Goal: Task Accomplishment & Management: Complete application form

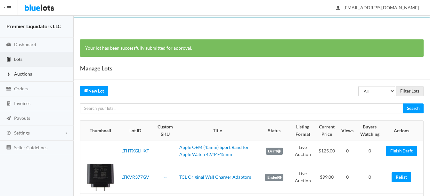
click at [24, 74] on span "Auctions" at bounding box center [23, 73] width 18 height 5
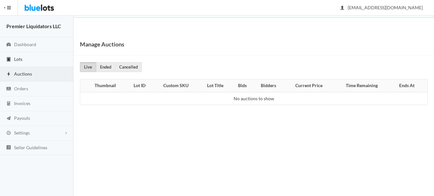
click at [15, 61] on span "Lots" at bounding box center [18, 58] width 8 height 5
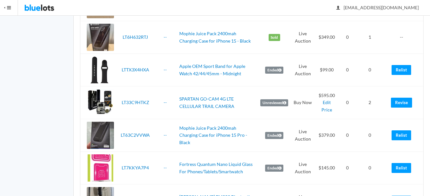
scroll to position [192, 0]
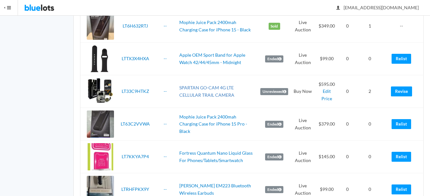
click at [209, 90] on link "SPARTAN GO-CAM 4G LTE CELLULAR TRAIL CAMERA" at bounding box center [206, 91] width 55 height 13
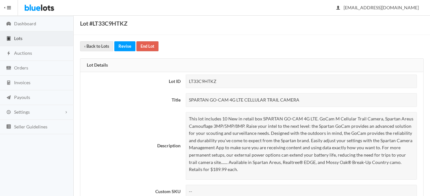
scroll to position [32, 0]
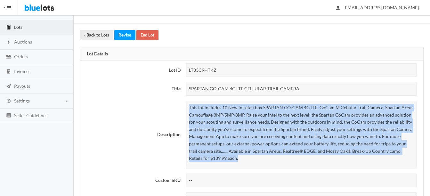
drag, startPoint x: 189, startPoint y: 108, endPoint x: 239, endPoint y: 157, distance: 69.2
click at [239, 157] on p "This lot includes 10 New in retail box SPARTAN GO-CAM 4G LTE. GoCam M Cellular …" at bounding box center [301, 133] width 225 height 58
drag, startPoint x: 239, startPoint y: 157, endPoint x: 239, endPoint y: 146, distance: 10.6
copy p "This lot includes 10 New in retail box SPARTAN GO-CAM 4G LTE. GoCam M Cellular …"
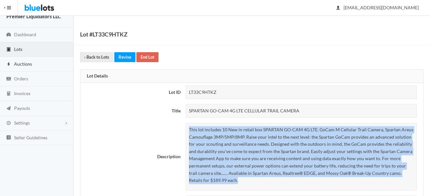
scroll to position [0, 0]
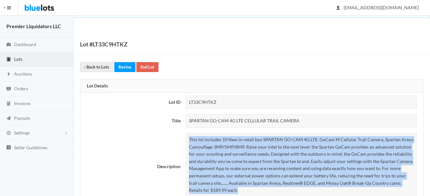
click at [21, 59] on span "Lots" at bounding box center [18, 58] width 8 height 5
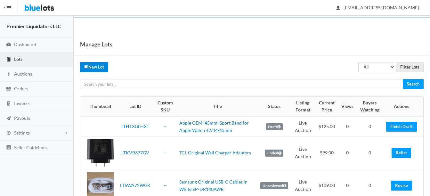
click at [93, 66] on link "New Lot" at bounding box center [94, 67] width 28 height 10
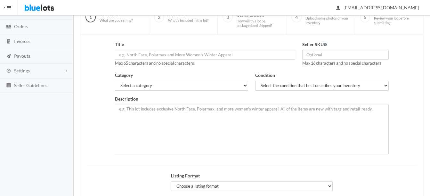
scroll to position [64, 0]
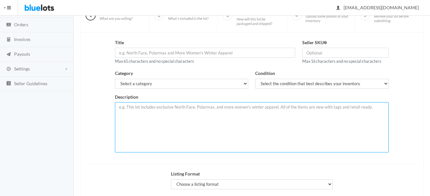
click at [175, 102] on textarea at bounding box center [252, 127] width 274 height 50
paste textarea "This lot includes 10 New in retail box SPARTAN GO-CAM 4G LTE. GoCam M Cellular …"
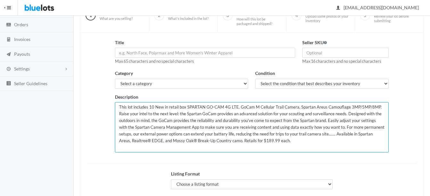
click at [154, 106] on textarea "This lot includes 10 New in retail box SPARTAN GO-CAM 4G LTE. GoCam M Cellular …" at bounding box center [252, 127] width 274 height 50
type textarea "This lot includes 5 New in retail box SPARTAN GO-CAM 4G LTE. GoCam M Cellular T…"
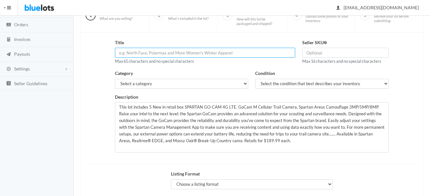
click at [167, 54] on input "text" at bounding box center [205, 53] width 180 height 10
type input "SPARTAN GO-CAM 4G LTE CELLULAR TRAIL CAMERA"
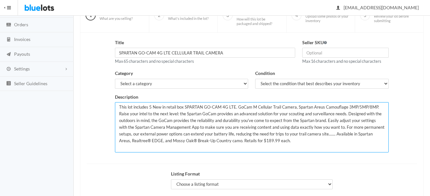
click at [271, 143] on textarea "This lot includes 5 New in retail box SPARTAN GO-CAM 4G LTE. GoCam M Cellular T…" at bounding box center [252, 127] width 274 height 50
click at [259, 143] on textarea "This lot includes 5 New in retail box SPARTAN GO-CAM 4G LTE. GoCam M Cellular T…" at bounding box center [252, 127] width 274 height 50
type textarea "This lot includes 5 New in retail box SPARTAN GO-CAM 4G LTE. GoCam M Cellular T…"
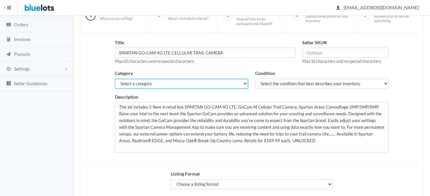
click at [203, 84] on select "Select a category Electronics Clothing, Shoes & Accessories Appliances Home & G…" at bounding box center [181, 84] width 133 height 10
select select "1"
click at [115, 79] on select "Select a category Electronics Clothing, Shoes & Accessories Appliances Home & G…" at bounding box center [181, 84] width 133 height 10
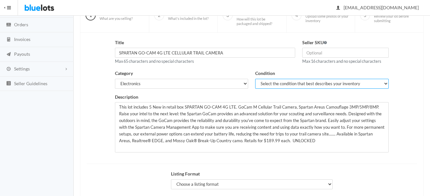
click at [264, 86] on select "Select the condition that best describes your inventory Brand New Shelf Pulls C…" at bounding box center [321, 84] width 133 height 10
select select "1"
click at [255, 79] on select "Select the condition that best describes your inventory Brand New Shelf Pulls C…" at bounding box center [321, 84] width 133 height 10
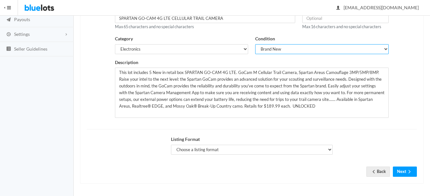
scroll to position [99, 0]
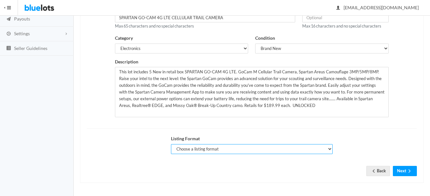
click at [232, 147] on select "Choose a listing format Auction Buy Now" at bounding box center [252, 149] width 162 height 10
click at [171, 144] on select "Choose a listing format Auction Buy Now" at bounding box center [252, 149] width 162 height 10
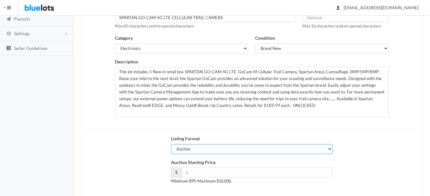
click at [204, 150] on select "Choose a listing format Auction Buy Now" at bounding box center [252, 149] width 162 height 10
select select "false"
click at [171, 144] on select "Choose a listing format Auction Buy Now" at bounding box center [252, 149] width 162 height 10
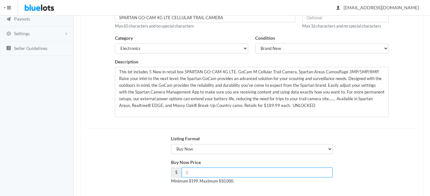
click at [211, 173] on input "number" at bounding box center [256, 172] width 151 height 10
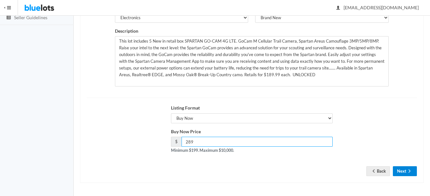
type input "289"
click at [400, 167] on button "Next" at bounding box center [405, 171] width 24 height 10
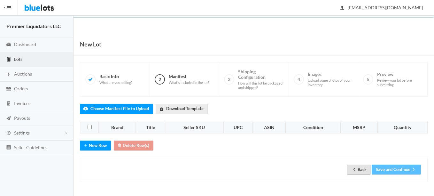
click at [352, 168] on icon "arrow back" at bounding box center [355, 169] width 6 height 5
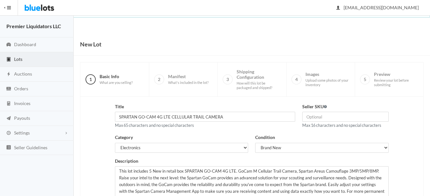
scroll to position [130, 0]
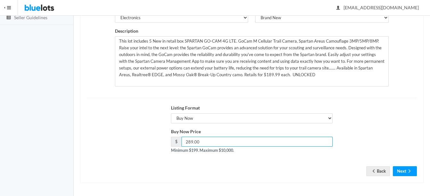
click at [228, 140] on input "289.00" at bounding box center [256, 142] width 151 height 10
type input "295"
click at [401, 170] on button "Next" at bounding box center [405, 171] width 24 height 10
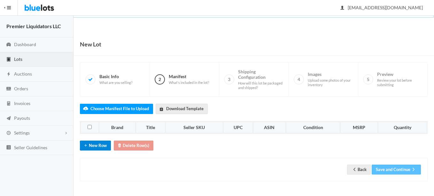
click at [92, 146] on button "New Row" at bounding box center [95, 145] width 31 height 10
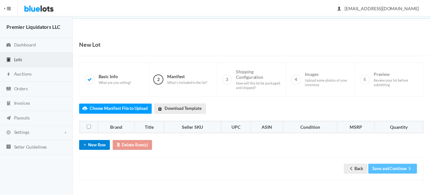
scroll to position [10, 0]
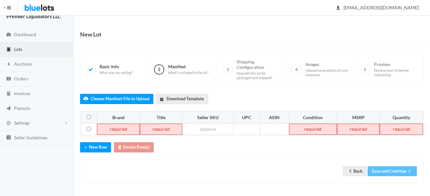
click at [108, 132] on td at bounding box center [118, 130] width 43 height 12
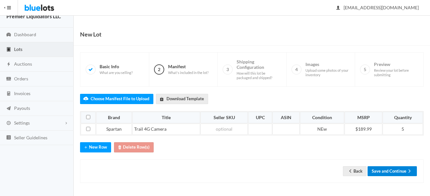
click at [405, 173] on button "Save and Continue" at bounding box center [391, 171] width 49 height 10
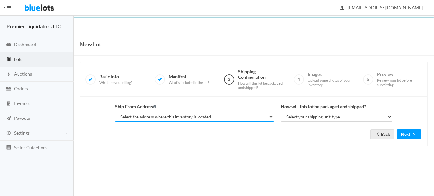
click at [179, 115] on select "Select the address where this inventory is located Premier Liquidatores, [STREE…" at bounding box center [194, 117] width 159 height 10
select select "11739"
click at [115, 112] on select "Select the address where this inventory is located Premier Liquidatores, [STREE…" at bounding box center [194, 117] width 159 height 10
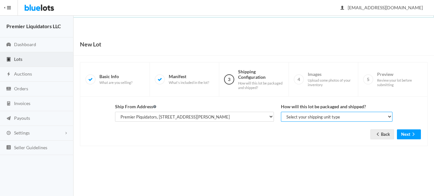
click at [298, 119] on select "Select your shipping unit type Parcel Pallet Truckload" at bounding box center [337, 117] width 112 height 10
select select "parcel"
click at [281, 112] on select "Select your shipping unit type Parcel Pallet Truckload" at bounding box center [337, 117] width 112 height 10
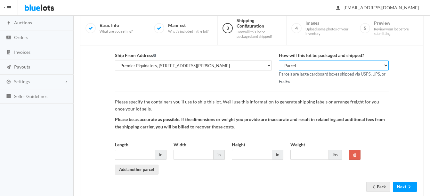
scroll to position [64, 0]
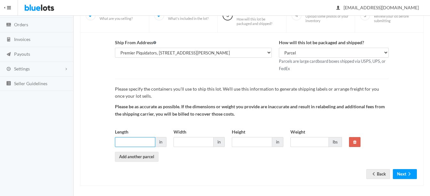
click at [136, 141] on input "Length" at bounding box center [135, 142] width 40 height 10
type input "12"
type input "10"
type input "8"
type input "6"
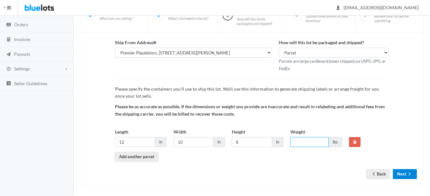
type input "7"
type input "6"
click at [413, 175] on button "Next" at bounding box center [405, 174] width 24 height 10
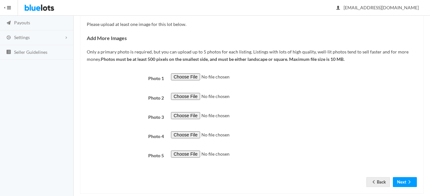
scroll to position [96, 0]
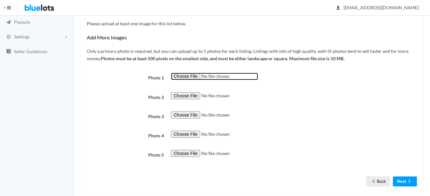
click at [182, 75] on input "file" at bounding box center [214, 76] width 87 height 7
type input "C:\fakepath\thumbnail - 2025-07-29T081342.758.jpg"
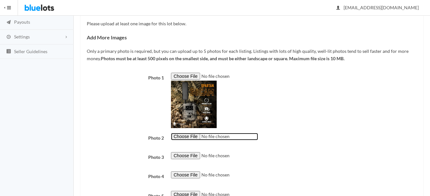
click at [182, 137] on input "file" at bounding box center [214, 136] width 87 height 7
type input "C:\fakepath\thumbnail - 2025-07-29T081358.919.jpg"
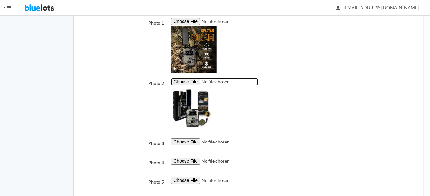
scroll to position [188, 0]
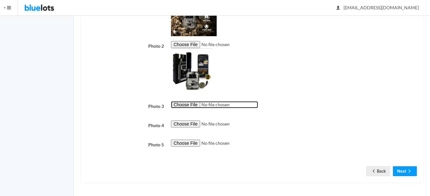
click at [192, 107] on input "file" at bounding box center [214, 104] width 87 height 7
type input "C:\fakepath\thumbnail - 2025-07-29T081353.944.jpg"
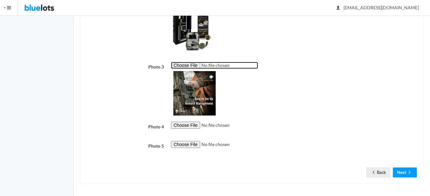
scroll to position [228, 0]
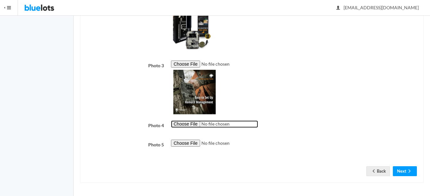
click at [183, 121] on input "file" at bounding box center [214, 123] width 87 height 7
type input "C:\fakepath\thumbnail - 2025-07-29T081538.115.jpg"
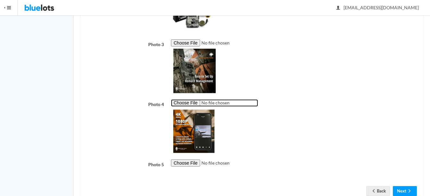
scroll to position [260, 0]
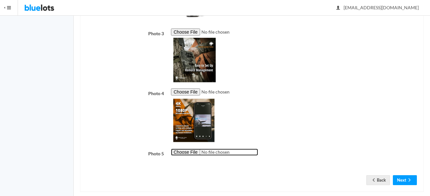
click at [192, 151] on input "file" at bounding box center [214, 151] width 87 height 7
type input "C:\fakepath\thumbnail - 2025-07-29T081348.109.jpg"
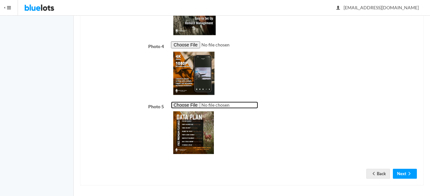
scroll to position [310, 0]
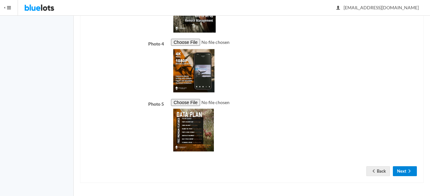
click at [399, 171] on button "Next" at bounding box center [405, 171] width 24 height 10
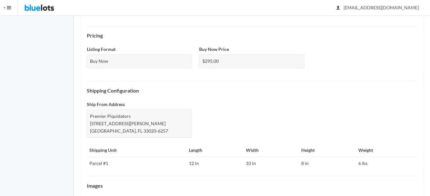
scroll to position [304, 0]
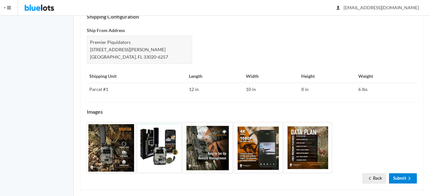
drag, startPoint x: 407, startPoint y: 173, endPoint x: 405, endPoint y: 161, distance: 12.3
click at [407, 176] on icon "arrow forward" at bounding box center [409, 178] width 6 height 5
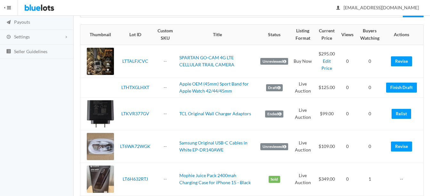
scroll to position [128, 0]
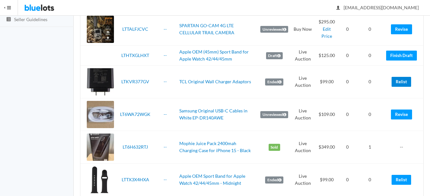
click at [404, 84] on link "Relist" at bounding box center [401, 82] width 20 height 10
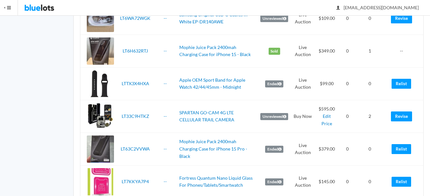
scroll to position [256, 0]
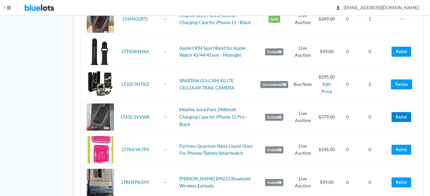
click at [401, 115] on link "Relist" at bounding box center [401, 117] width 20 height 10
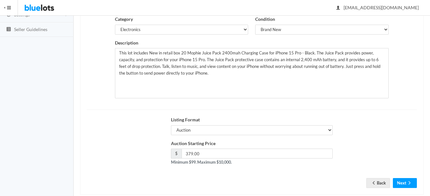
scroll to position [130, 0]
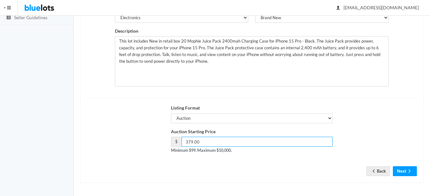
click at [218, 143] on input "379.00" at bounding box center [256, 142] width 151 height 10
type input "3"
type input "295"
click at [407, 168] on icon "arrow forward" at bounding box center [409, 170] width 6 height 5
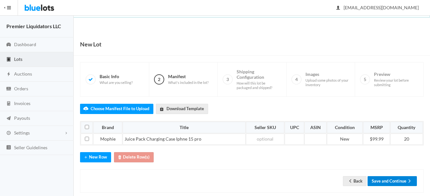
click at [395, 180] on button "Save and Continue" at bounding box center [391, 181] width 49 height 10
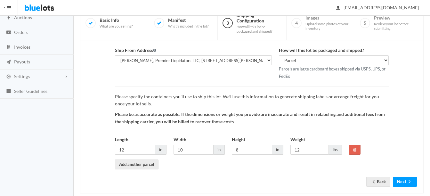
scroll to position [67, 0]
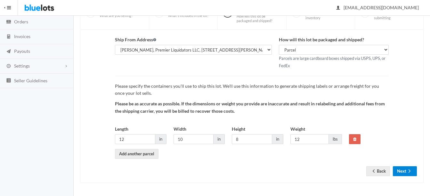
click at [404, 168] on button "Next" at bounding box center [405, 171] width 24 height 10
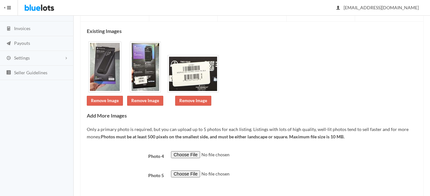
scroll to position [106, 0]
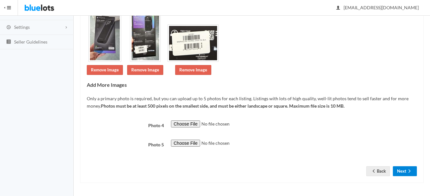
click at [411, 170] on icon "arrow forward" at bounding box center [409, 170] width 6 height 5
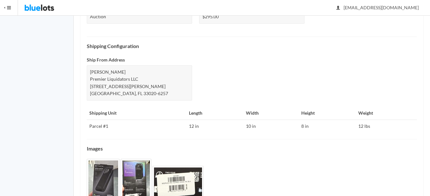
scroll to position [297, 0]
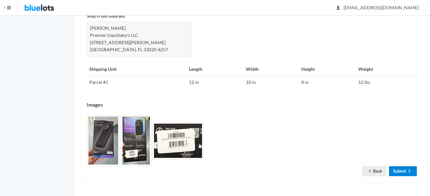
click at [411, 168] on link "Submit" at bounding box center [403, 171] width 28 height 10
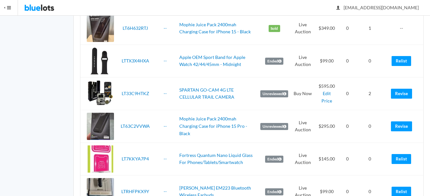
scroll to position [256, 0]
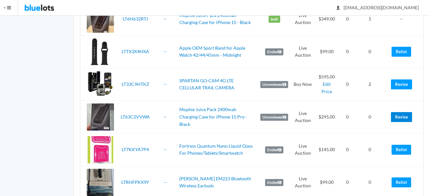
click at [400, 115] on link "Revise" at bounding box center [401, 117] width 21 height 10
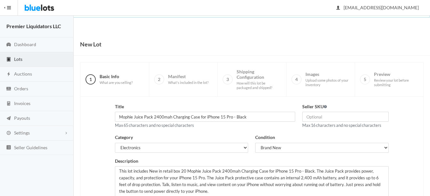
scroll to position [130, 0]
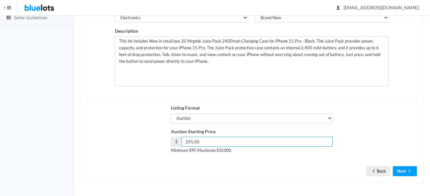
click at [246, 144] on input "295.00" at bounding box center [256, 142] width 151 height 10
type input "2"
type input "349"
click at [395, 168] on button "Next" at bounding box center [405, 171] width 24 height 10
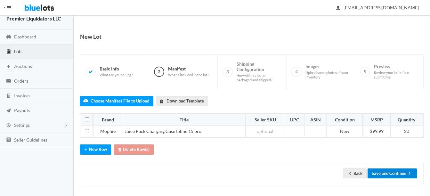
scroll to position [10, 0]
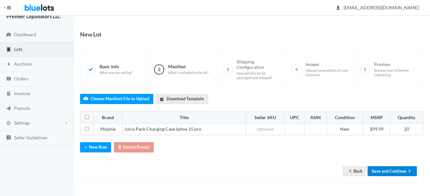
click at [398, 171] on button "Save and Continue" at bounding box center [391, 171] width 49 height 10
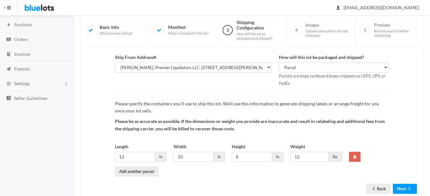
scroll to position [67, 0]
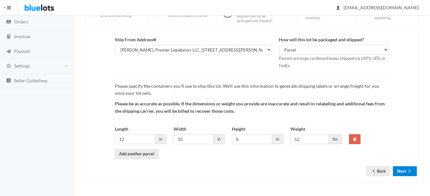
click at [400, 166] on button "Next" at bounding box center [405, 171] width 24 height 10
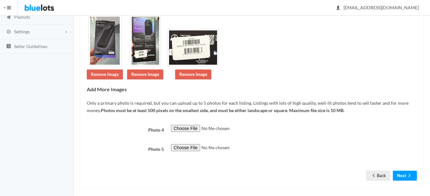
scroll to position [106, 0]
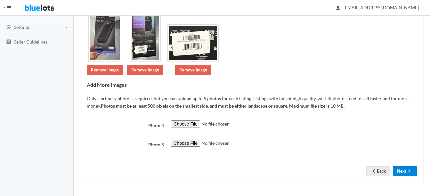
click at [406, 170] on button "Next" at bounding box center [405, 171] width 24 height 10
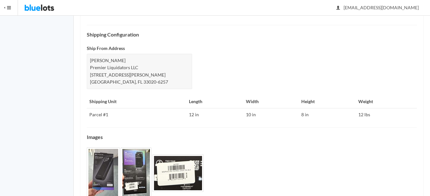
scroll to position [297, 0]
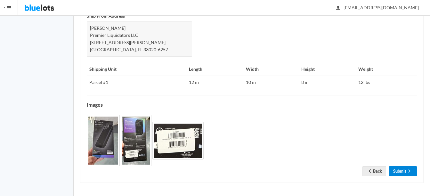
click at [404, 171] on link "Submit" at bounding box center [403, 171] width 28 height 10
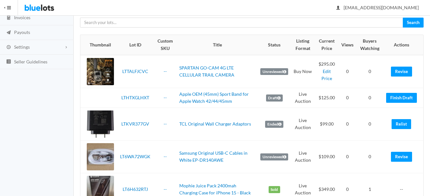
scroll to position [160, 0]
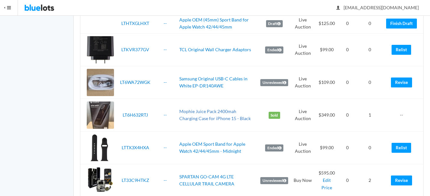
click at [231, 109] on link "Mophie Juice Pack 2400mah Charging Case for iPhone 15 - Black" at bounding box center [214, 114] width 71 height 13
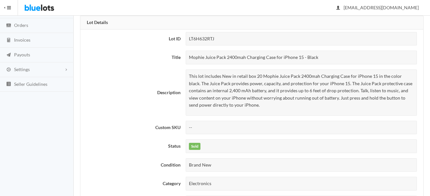
scroll to position [64, 0]
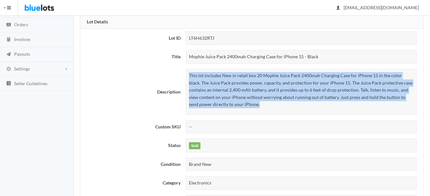
drag, startPoint x: 189, startPoint y: 74, endPoint x: 254, endPoint y: 106, distance: 72.8
click at [254, 106] on p "This lot includes New in retail box 20 Mophie Juice Pack 2400mah Charging Case …" at bounding box center [301, 90] width 225 height 36
drag, startPoint x: 254, startPoint y: 106, endPoint x: 211, endPoint y: 88, distance: 46.6
copy p "This lot includes New in retail box 20 Mophie Juice Pack 2400mah Charging Case …"
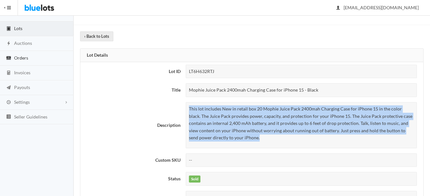
scroll to position [0, 0]
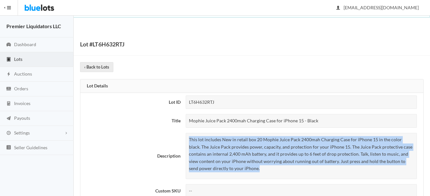
click at [20, 56] on span "Lots" at bounding box center [18, 58] width 8 height 5
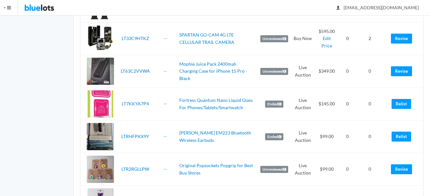
scroll to position [288, 0]
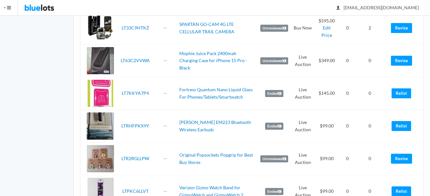
click at [409, 66] on td "Revise" at bounding box center [403, 60] width 40 height 33
click at [400, 60] on link "Revise" at bounding box center [401, 61] width 21 height 10
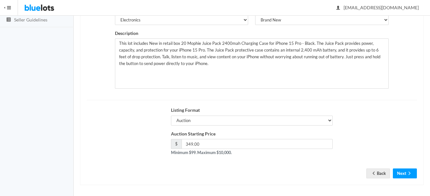
scroll to position [130, 0]
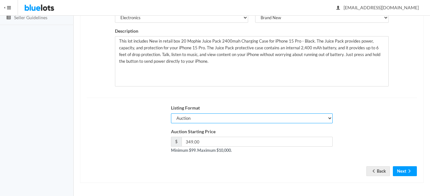
click at [204, 123] on select "Auction Buy Now" at bounding box center [252, 118] width 162 height 10
select select "false"
click at [171, 113] on select "Auction Buy Now" at bounding box center [252, 118] width 162 height 10
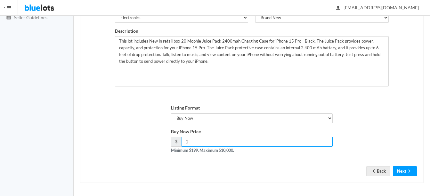
click at [248, 142] on input "number" at bounding box center [256, 142] width 151 height 10
type input "349"
click at [406, 171] on icon "arrow forward" at bounding box center [409, 170] width 6 height 5
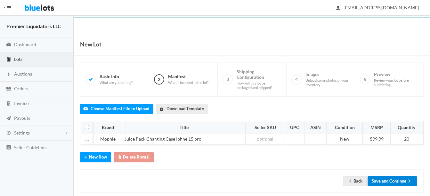
click at [396, 183] on button "Save and Continue" at bounding box center [391, 181] width 49 height 10
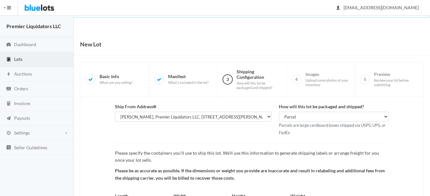
scroll to position [67, 0]
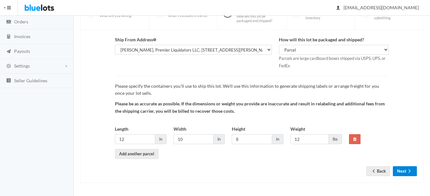
click at [401, 172] on button "Next" at bounding box center [405, 171] width 24 height 10
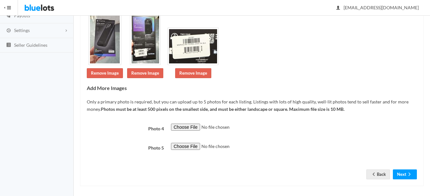
scroll to position [106, 0]
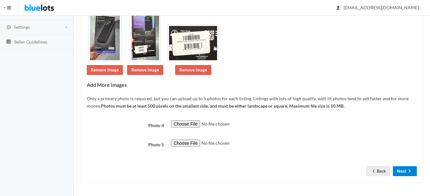
click at [405, 172] on button "Next" at bounding box center [405, 171] width 24 height 10
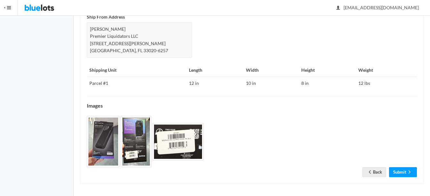
scroll to position [297, 0]
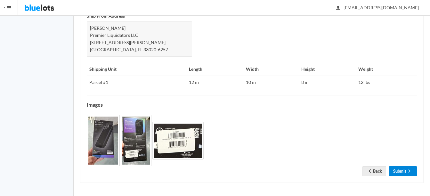
click at [401, 168] on link "Submit" at bounding box center [403, 171] width 28 height 10
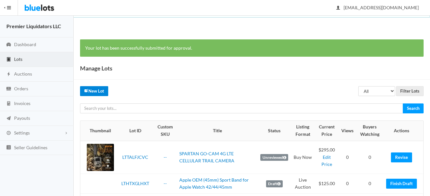
click at [93, 91] on link "New Lot" at bounding box center [94, 91] width 28 height 10
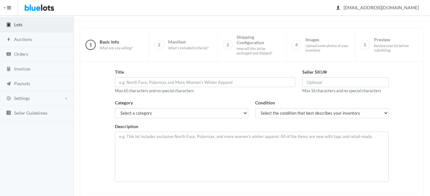
scroll to position [64, 0]
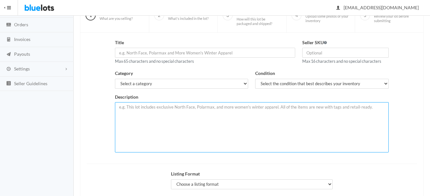
paste textarea "This lot includes New in retail box 20 Mophie Juice Pack 2400mah Charging Case …"
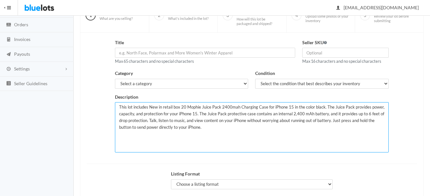
type textarea "This lot includes New in retail box 20 Mophie Juice Pack 2400mah Charging Case …"
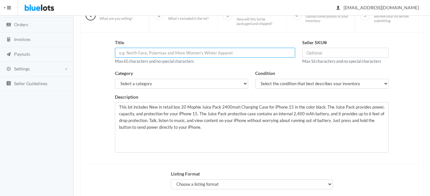
click at [201, 55] on input "text" at bounding box center [205, 53] width 180 height 10
click at [230, 52] on input "Mophie Juice Pack 2400mah Charging Case for IPhone 15 Pro - Black" at bounding box center [205, 53] width 180 height 10
type input "Mophie Juice Pack 2400mah Charging Case for IPhone 15 - Black"
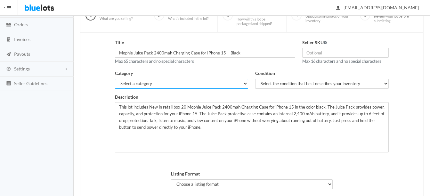
click at [228, 83] on select "Select a category Electronics Clothing, Shoes & Accessories Appliances Home & G…" at bounding box center [181, 84] width 133 height 10
select select "1"
click at [115, 79] on select "Select a category Electronics Clothing, Shoes & Accessories Appliances Home & G…" at bounding box center [181, 84] width 133 height 10
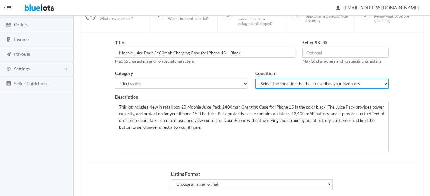
drag, startPoint x: 263, startPoint y: 84, endPoint x: 266, endPoint y: 89, distance: 5.3
click at [263, 84] on select "Select the condition that best describes your inventory Brand New Shelf Pulls C…" at bounding box center [321, 84] width 133 height 10
select select "1"
click at [255, 79] on select "Select the condition that best describes your inventory Brand New Shelf Pulls C…" at bounding box center [321, 84] width 133 height 10
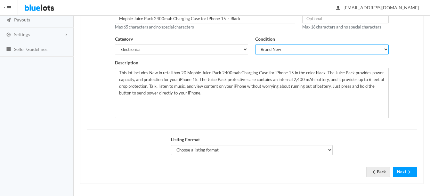
scroll to position [99, 0]
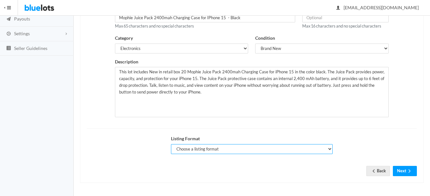
click at [196, 149] on select "Choose a listing format Auction Buy Now" at bounding box center [252, 149] width 162 height 10
select select "false"
click at [171, 144] on select "Choose a listing format Auction Buy Now" at bounding box center [252, 149] width 162 height 10
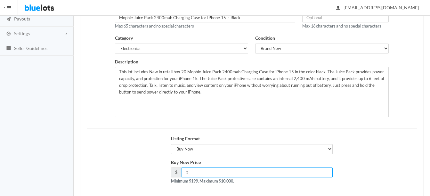
click at [201, 174] on input "number" at bounding box center [256, 172] width 151 height 10
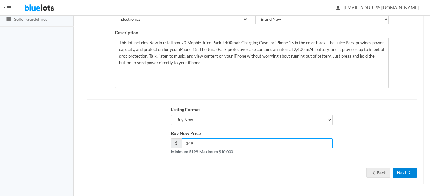
scroll to position [130, 0]
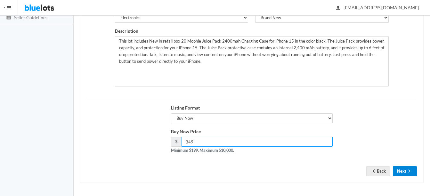
type input "349"
click at [407, 173] on ion-icon "arrow forward" at bounding box center [409, 171] width 6 height 6
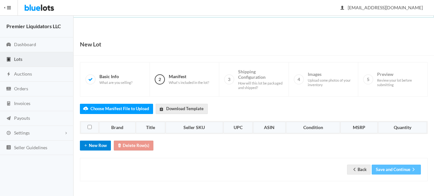
click at [96, 142] on button "New Row" at bounding box center [95, 145] width 31 height 10
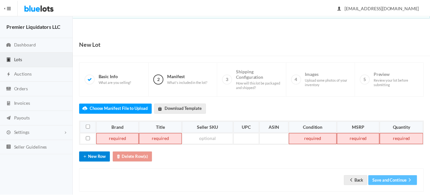
scroll to position [10, 0]
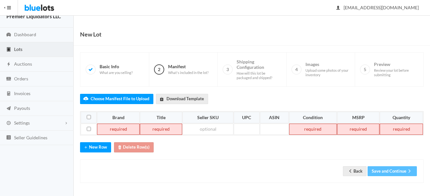
click at [106, 131] on td at bounding box center [118, 130] width 43 height 12
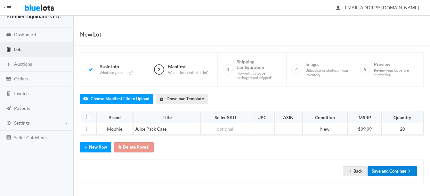
click at [389, 168] on button "Save and Continue" at bounding box center [391, 171] width 49 height 10
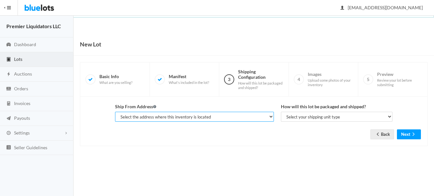
click at [249, 121] on select "Select the address where this inventory is located Premier Liquidatores, 398 E …" at bounding box center [194, 117] width 159 height 10
select select "11739"
click at [115, 112] on select "Select the address where this inventory is located Premier Liquidatores, 398 E …" at bounding box center [194, 117] width 159 height 10
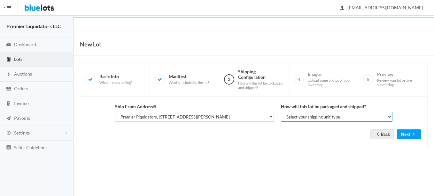
drag, startPoint x: 306, startPoint y: 115, endPoint x: 310, endPoint y: 121, distance: 7.6
click at [306, 115] on select "Select your shipping unit type Parcel Pallet Truckload" at bounding box center [337, 117] width 112 height 10
select select "parcel"
click at [281, 112] on select "Select your shipping unit type Parcel Pallet Truckload" at bounding box center [337, 117] width 112 height 10
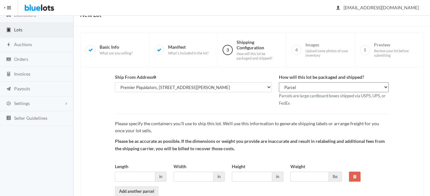
scroll to position [67, 0]
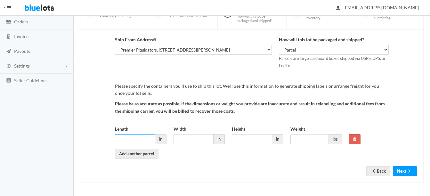
click at [140, 138] on input "Length" at bounding box center [135, 139] width 40 height 10
type input "14"
type input "12"
type input "156"
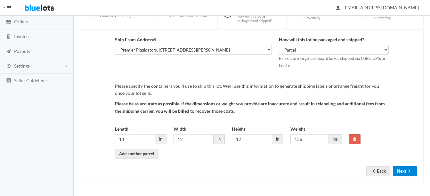
click at [406, 170] on button "Next" at bounding box center [405, 171] width 24 height 10
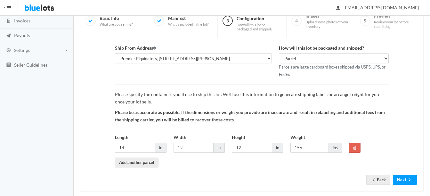
scroll to position [91, 0]
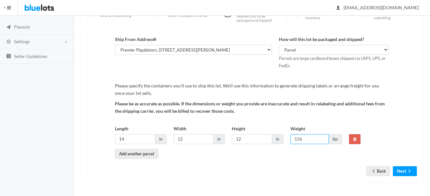
click at [303, 139] on input "156" at bounding box center [309, 139] width 38 height 10
type input "16"
click at [408, 169] on icon "arrow forward" at bounding box center [409, 170] width 6 height 5
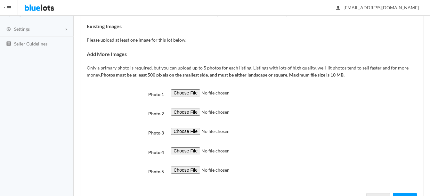
scroll to position [131, 0]
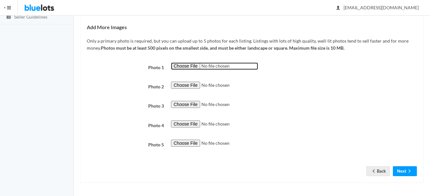
click at [189, 67] on input "file" at bounding box center [214, 65] width 87 height 7
type input "C:\fakepath\thumbnail - 2025-07-30T200210.195.jpg"
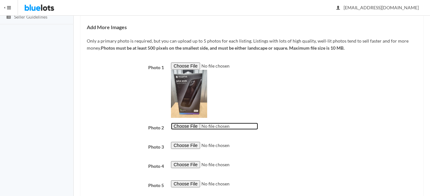
click at [187, 126] on input "file" at bounding box center [214, 126] width 87 height 7
type input "C:\fakepath\thumbnail - 2025-07-30T200215.970.jpg"
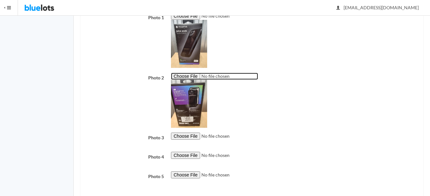
scroll to position [195, 0]
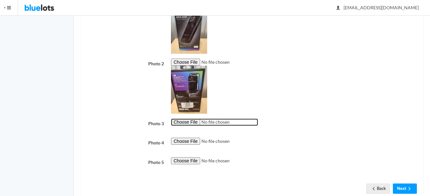
click at [190, 122] on input "file" at bounding box center [214, 121] width 87 height 7
type input "C:\fakepath\thumbnail - 2025-07-30T200220.393.jpg"
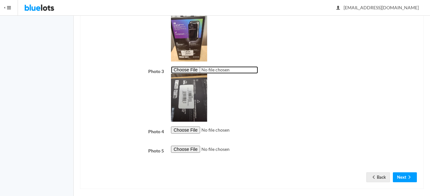
scroll to position [253, 0]
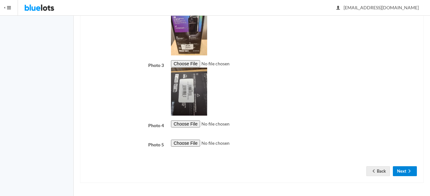
click at [407, 173] on icon "arrow forward" at bounding box center [409, 170] width 6 height 5
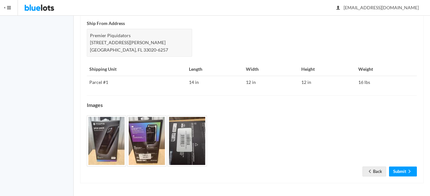
scroll to position [290, 0]
click at [408, 172] on icon "arrow forward" at bounding box center [409, 170] width 6 height 5
